Goal: Information Seeking & Learning: Check status

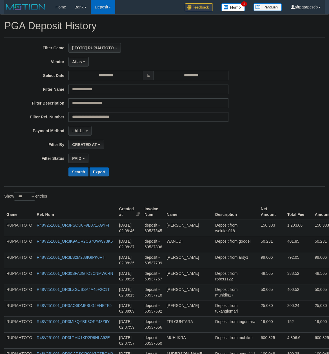
select select "**********"
select select "*"
select select "***"
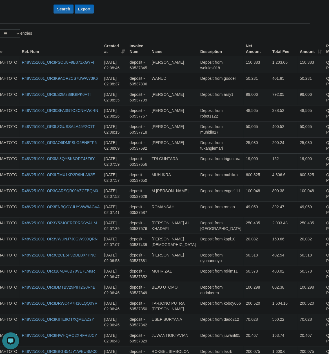
scroll to position [17, 0]
click at [60, 13] on button "Search" at bounding box center [63, 9] width 20 height 9
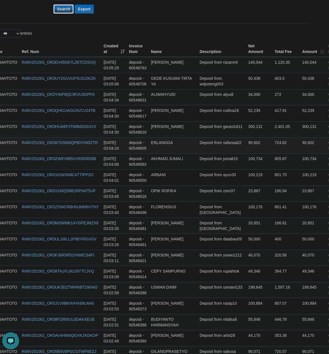
scroll to position [0, 15]
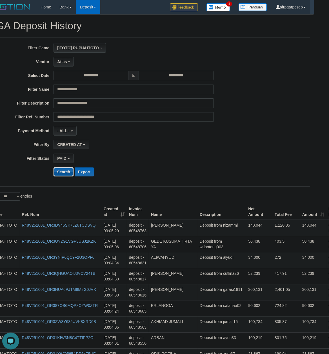
click at [62, 174] on button "Search" at bounding box center [63, 171] width 20 height 9
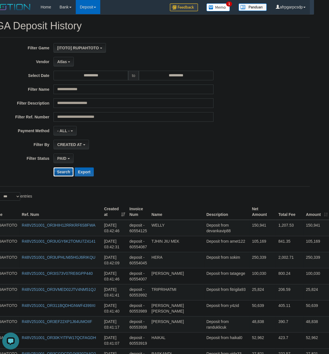
click at [63, 175] on button "Search" at bounding box center [63, 171] width 20 height 9
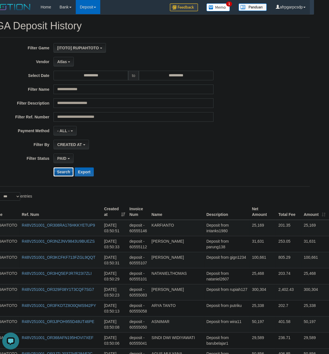
click at [58, 174] on button "Search" at bounding box center [63, 171] width 20 height 9
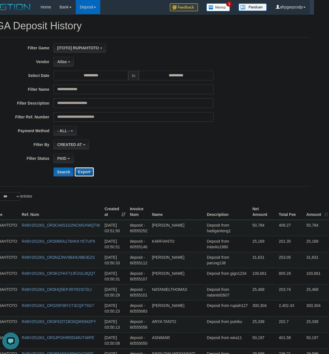
click at [83, 174] on button "Export" at bounding box center [84, 171] width 19 height 9
click at [235, 268] on td "Deposit from parung138" at bounding box center [227, 260] width 46 height 16
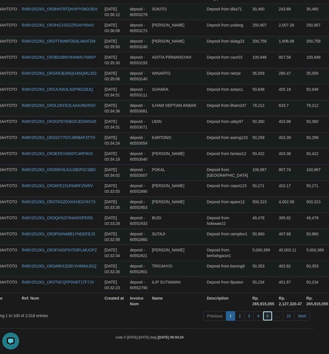
click at [268, 317] on link "5" at bounding box center [268, 316] width 10 height 10
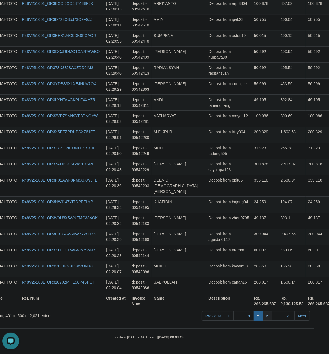
click at [266, 315] on link "6" at bounding box center [268, 316] width 10 height 10
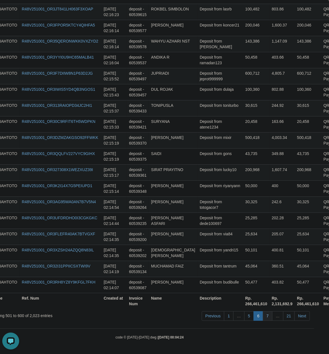
click at [264, 314] on link "7" at bounding box center [268, 316] width 10 height 10
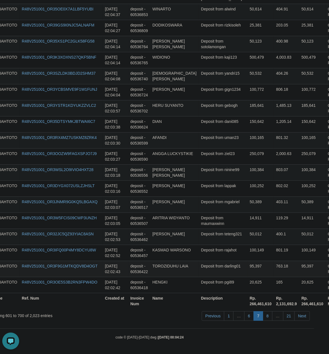
click at [215, 269] on td "Deposit from darling01" at bounding box center [223, 268] width 49 height 16
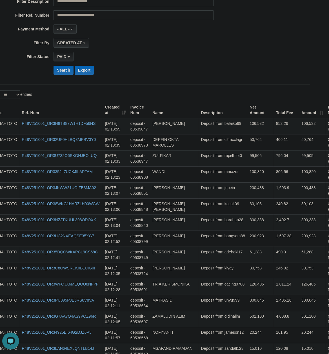
scroll to position [0, 15]
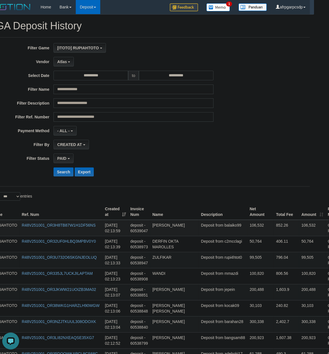
copy td "WANUDI"
drag, startPoint x: 213, startPoint y: 179, endPoint x: 200, endPoint y: 228, distance: 49.9
click at [212, 278] on td "Deposit from mmazdi" at bounding box center [223, 276] width 49 height 16
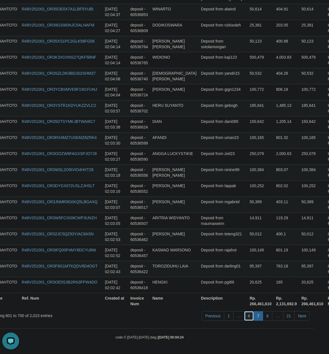
click at [245, 315] on link "6" at bounding box center [249, 316] width 10 height 10
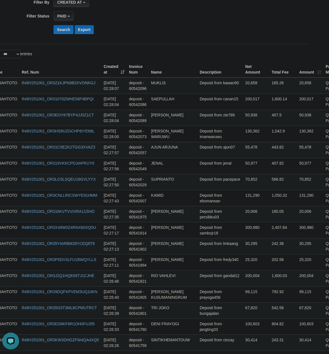
scroll to position [0, 15]
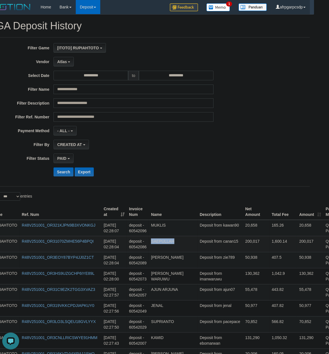
copy td "SAEPULLAH"
drag, startPoint x: 204, startPoint y: 281, endPoint x: 204, endPoint y: 238, distance: 43.1
click at [216, 264] on td "Deposit from zie789" at bounding box center [220, 260] width 46 height 16
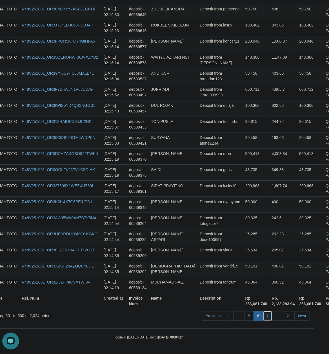
click at [266, 315] on link "7" at bounding box center [268, 316] width 10 height 10
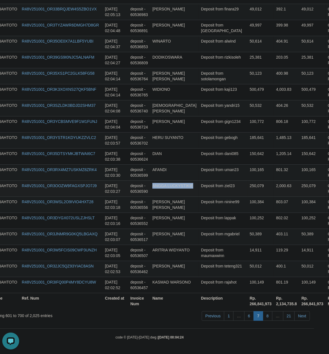
click at [221, 192] on td "Deposit from ziel23" at bounding box center [223, 188] width 49 height 16
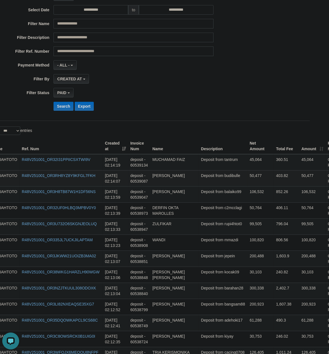
click at [205, 184] on td "Deposit from budibulle" at bounding box center [223, 178] width 49 height 16
drag, startPoint x: 205, startPoint y: 184, endPoint x: 163, endPoint y: 189, distance: 42.3
click at [204, 184] on td "Deposit from budibulle" at bounding box center [223, 178] width 49 height 16
copy td "budibulle"
click at [200, 183] on td "Deposit from budibulle" at bounding box center [223, 178] width 49 height 16
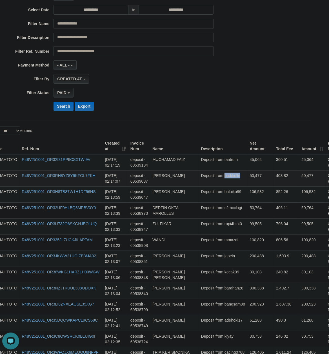
click at [200, 183] on td "Deposit from budibulle" at bounding box center [223, 178] width 49 height 16
copy td "budibulle"
click at [247, 241] on td "100,820" at bounding box center [260, 242] width 26 height 16
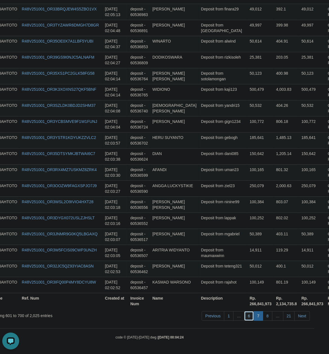
click at [248, 317] on link "6" at bounding box center [249, 316] width 10 height 10
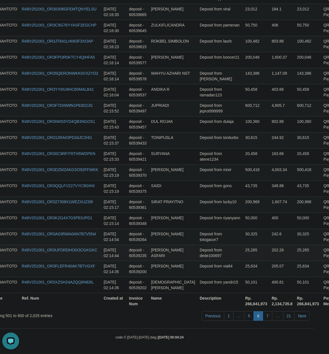
drag, startPoint x: 211, startPoint y: 247, endPoint x: 214, endPoint y: 246, distance: 3.4
click at [211, 246] on td "Deposit from dede100697" at bounding box center [220, 252] width 46 height 16
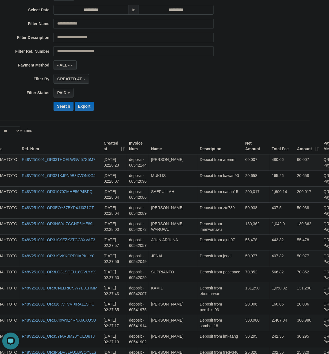
click at [203, 165] on td "Deposit from aremm" at bounding box center [220, 162] width 46 height 16
click at [202, 182] on td "Deposit from kawan90" at bounding box center [220, 178] width 46 height 16
copy td "[PERSON_NAME]"
drag, startPoint x: 202, startPoint y: 182, endPoint x: 204, endPoint y: 167, distance: 15.1
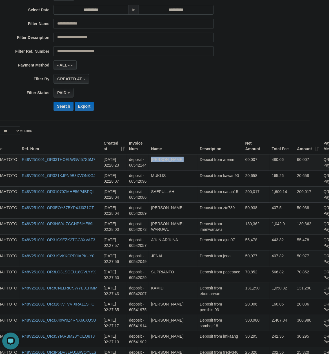
click at [197, 223] on td "Deposit from imanwaruwu" at bounding box center [220, 226] width 46 height 16
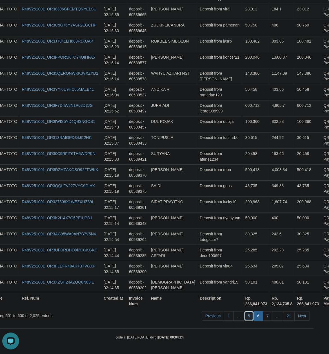
click at [248, 312] on link "5" at bounding box center [249, 316] width 10 height 10
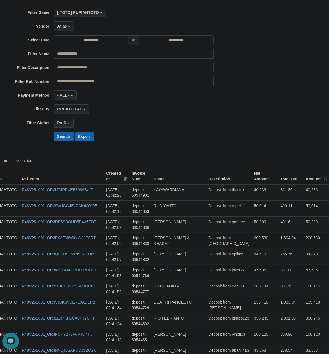
scroll to position [24, 15]
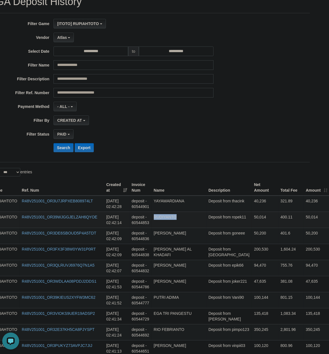
drag, startPoint x: 221, startPoint y: 270, endPoint x: 220, endPoint y: 223, distance: 47.6
click at [211, 207] on td "Deposit from thacink" at bounding box center [229, 203] width 46 height 16
copy td "thacink"
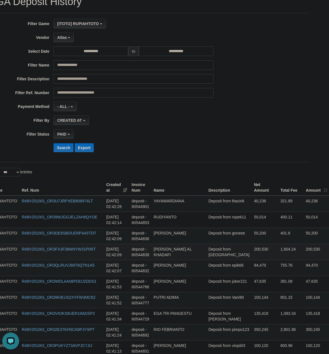
click at [218, 253] on td "Deposit from [GEOGRAPHIC_DATA]" at bounding box center [229, 252] width 46 height 16
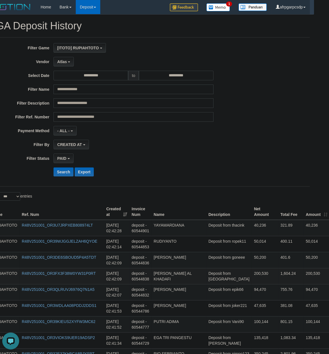
scroll to position [1546, 15]
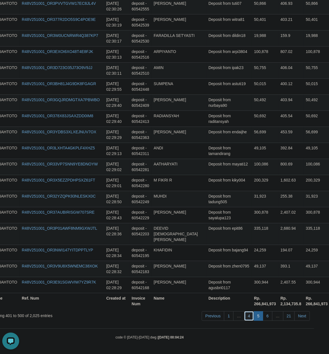
click at [248, 315] on link "4" at bounding box center [249, 316] width 10 height 10
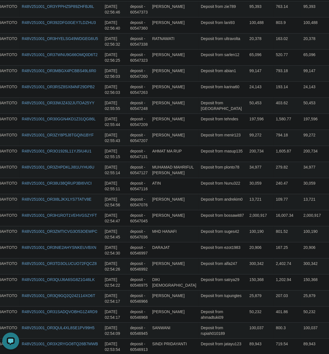
scroll to position [0, 15]
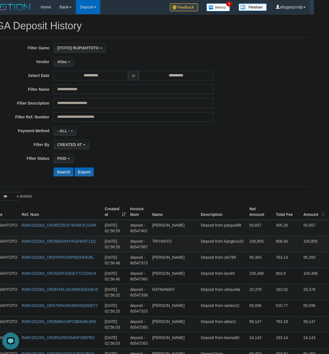
drag, startPoint x: 200, startPoint y: 288, endPoint x: 212, endPoint y: 245, distance: 44.4
click at [213, 289] on td "Deposit from ultravolta" at bounding box center [223, 292] width 49 height 16
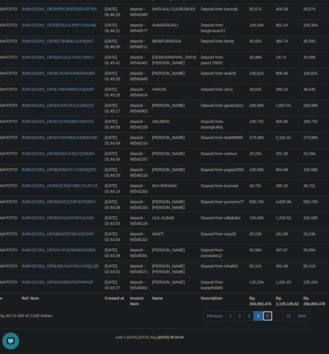
click at [265, 314] on link "5" at bounding box center [268, 316] width 10 height 10
click at [221, 253] on td "Deposit from yuyunake12" at bounding box center [223, 252] width 49 height 16
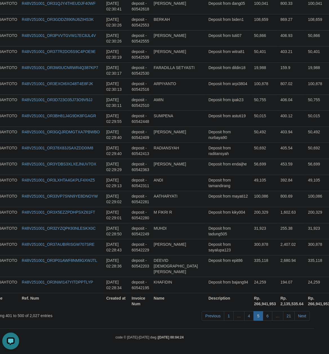
scroll to position [66, 15]
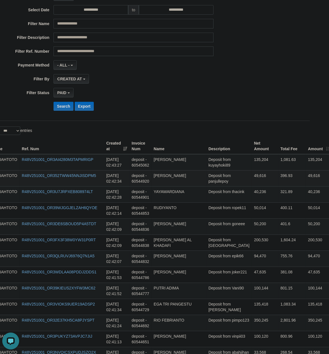
click at [216, 182] on td "Deposit from panjullepoy" at bounding box center [229, 178] width 46 height 16
copy td "panjullepoy"
click at [215, 291] on td "Deposit from Vani90" at bounding box center [229, 290] width 46 height 16
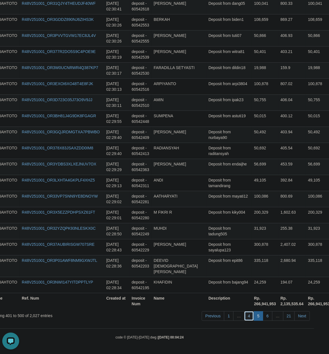
click at [248, 317] on link "4" at bounding box center [249, 316] width 10 height 10
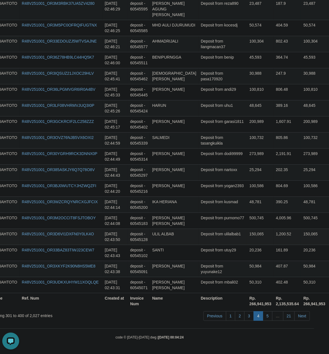
drag, startPoint x: 251, startPoint y: 229, endPoint x: 218, endPoint y: 233, distance: 33.1
click at [273, 229] on td "1,200.52" at bounding box center [287, 236] width 28 height 16
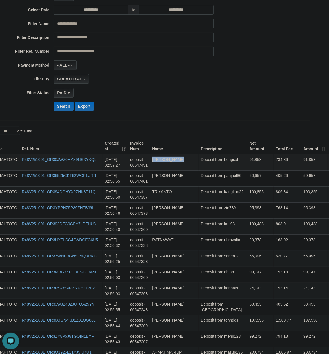
copy td "[PERSON_NAME]"
drag, startPoint x: 206, startPoint y: 184, endPoint x: 3, endPoint y: 176, distance: 203.2
click at [220, 260] on td "Deposit from sarlen12" at bounding box center [223, 258] width 49 height 16
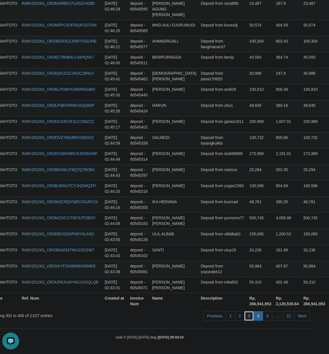
drag, startPoint x: 249, startPoint y: 316, endPoint x: 245, endPoint y: 316, distance: 3.7
click at [248, 316] on link "3" at bounding box center [249, 316] width 10 height 10
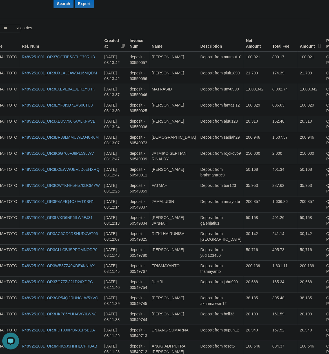
scroll to position [0, 15]
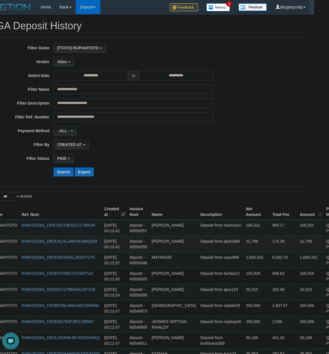
copy td "JARUKI"
drag, startPoint x: 208, startPoint y: 282, endPoint x: 202, endPoint y: 245, distance: 37.9
click at [207, 234] on td "Deposit from mutmut10" at bounding box center [221, 228] width 46 height 16
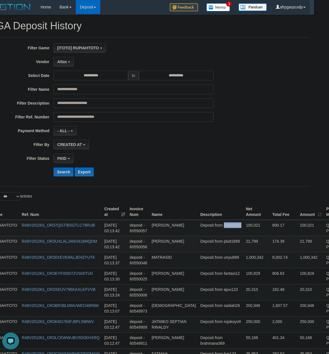
copy td "mutmut10"
click at [211, 262] on td "Deposit from unyu999" at bounding box center [221, 260] width 46 height 16
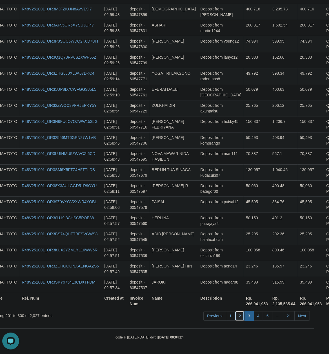
click at [236, 315] on link "2" at bounding box center [240, 316] width 10 height 10
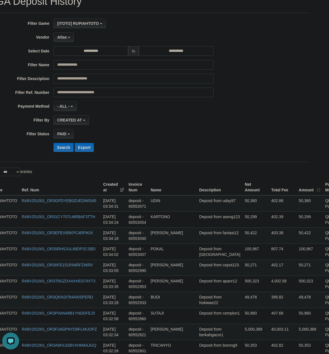
scroll to position [0, 15]
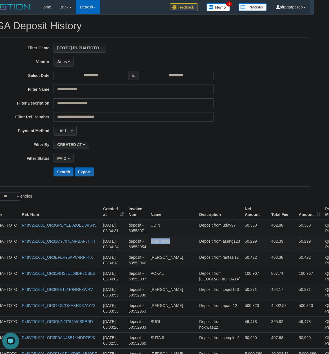
drag, startPoint x: 200, startPoint y: 263, endPoint x: 208, endPoint y: 245, distance: 20.3
click at [210, 262] on td "Deposit from fantasi12" at bounding box center [220, 260] width 46 height 16
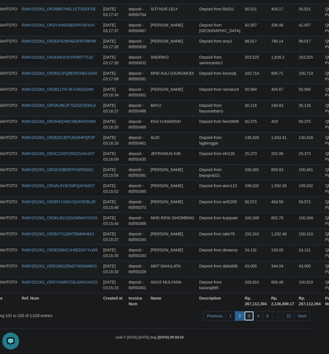
click at [246, 316] on link "3" at bounding box center [249, 316] width 10 height 10
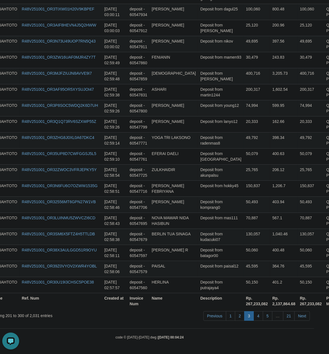
scroll to position [1546, 15]
click at [209, 213] on td "Deposit from mas111" at bounding box center [221, 220] width 46 height 16
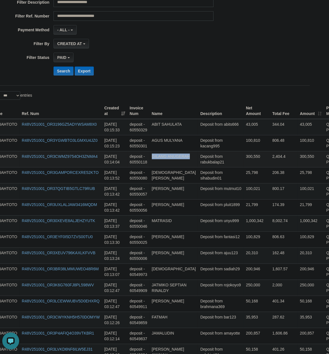
drag, startPoint x: 208, startPoint y: 174, endPoint x: 210, endPoint y: 160, distance: 13.7
click at [244, 284] on td "250,000" at bounding box center [257, 287] width 26 height 16
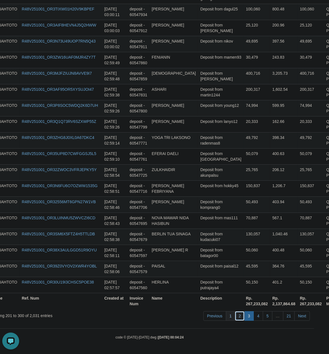
drag, startPoint x: 240, startPoint y: 316, endPoint x: 229, endPoint y: 316, distance: 10.5
click at [238, 316] on link "2" at bounding box center [240, 316] width 10 height 10
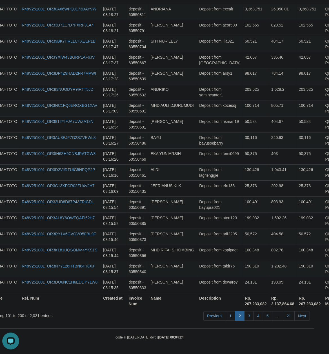
click at [242, 244] on td "100,348" at bounding box center [255, 252] width 26 height 16
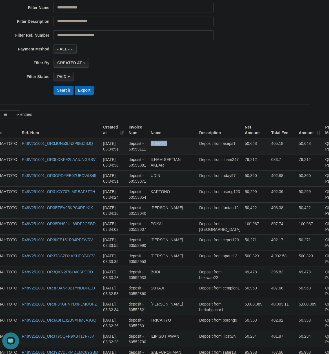
drag, startPoint x: 199, startPoint y: 176, endPoint x: 20, endPoint y: 221, distance: 184.4
click at [204, 253] on td "Deposit from apanr12" at bounding box center [220, 258] width 46 height 16
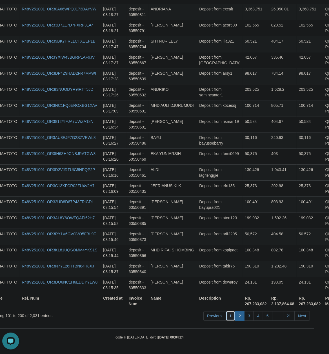
click at [231, 316] on link "1" at bounding box center [231, 316] width 10 height 10
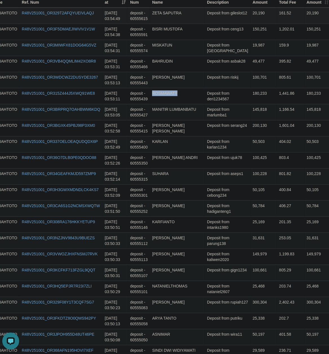
scroll to position [168, 15]
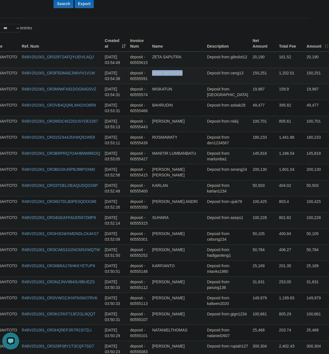
drag, startPoint x: 215, startPoint y: 282, endPoint x: 218, endPoint y: 82, distance: 199.9
click at [210, 256] on td "Deposit from hadiganteng1" at bounding box center [228, 252] width 46 height 16
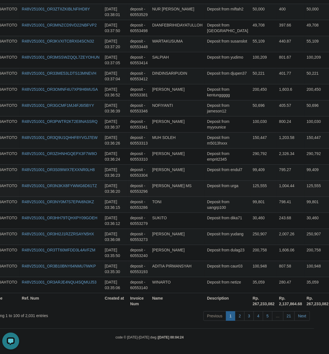
click at [250, 182] on td "125,555" at bounding box center [263, 188] width 26 height 16
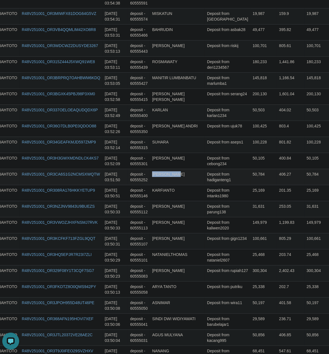
drag, startPoint x: 102, startPoint y: 183, endPoint x: 119, endPoint y: 184, distance: 17.5
click at [119, 184] on tr "RUPIAHTOTO R48V251001_OR3CA6S1G2NCMSXWQTW [DATE] 03:51:50 deposit - 60555252 [P…" at bounding box center [178, 177] width 379 height 16
click at [119, 184] on td "[DATE] 03:51:50" at bounding box center [114, 177] width 25 height 16
click at [107, 182] on td "[DATE] 03:51:50" at bounding box center [114, 177] width 25 height 16
drag, startPoint x: 102, startPoint y: 182, endPoint x: 121, endPoint y: 185, distance: 19.2
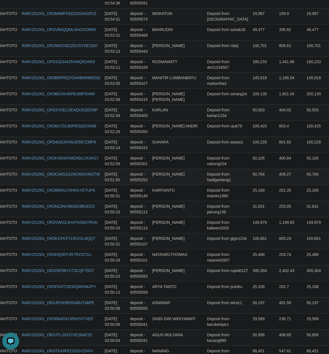
click at [121, 185] on td "[DATE] 03:51:50" at bounding box center [114, 177] width 25 height 16
